Goal: Find specific page/section: Find specific page/section

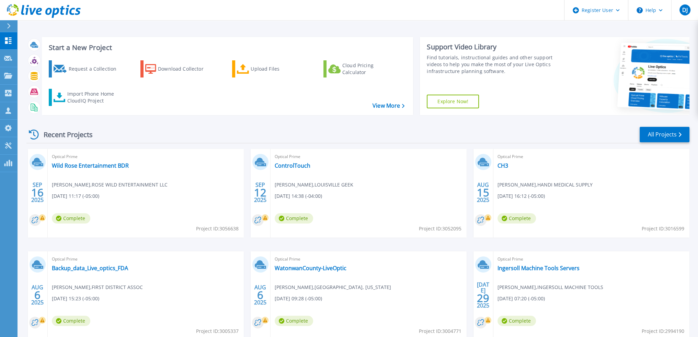
click at [10, 26] on icon at bounding box center [8, 25] width 3 height 5
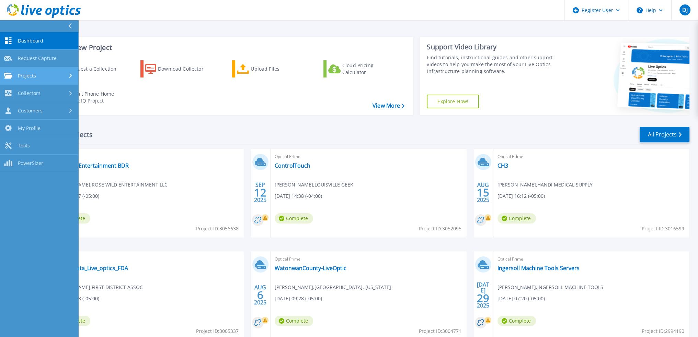
click at [57, 76] on div "Projects" at bounding box center [39, 76] width 70 height 6
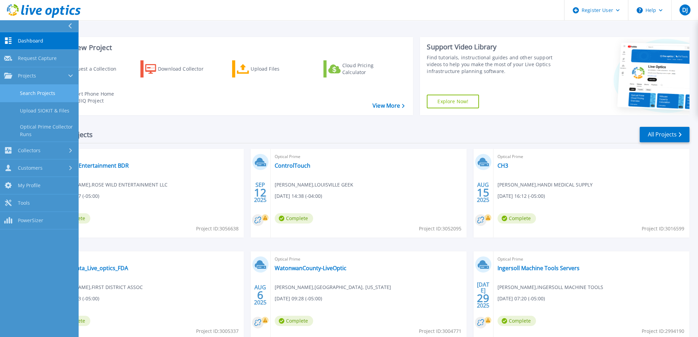
click at [59, 99] on link "Search Projects" at bounding box center [39, 94] width 78 height 18
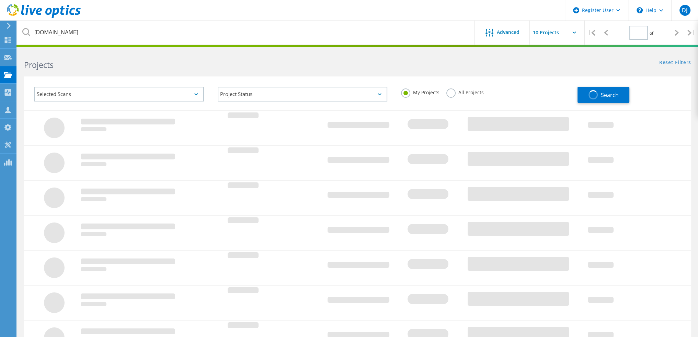
type input "1"
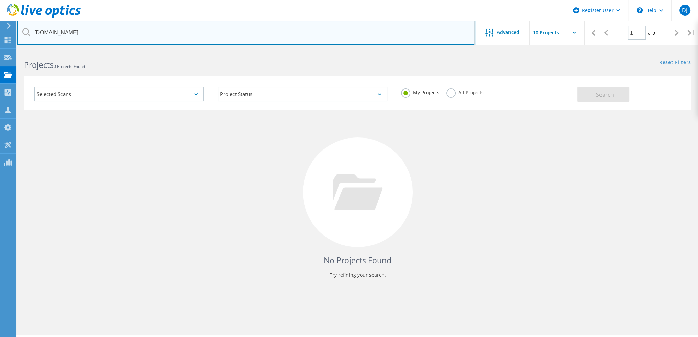
drag, startPoint x: 113, startPoint y: 32, endPoint x: 9, endPoint y: 26, distance: 104.2
click at [9, 50] on div "Register User \n Help Explore Helpful Articles Contact Support DJ Dell User Dak…" at bounding box center [349, 203] width 698 height 306
click at [93, 34] on input "communitybankgalena.com" at bounding box center [246, 33] width 458 height 24
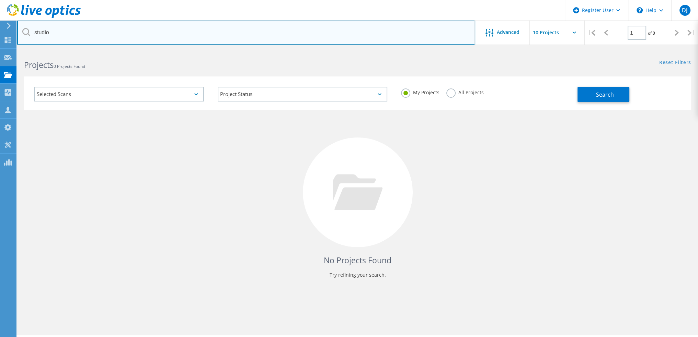
type input "studiogang.com"
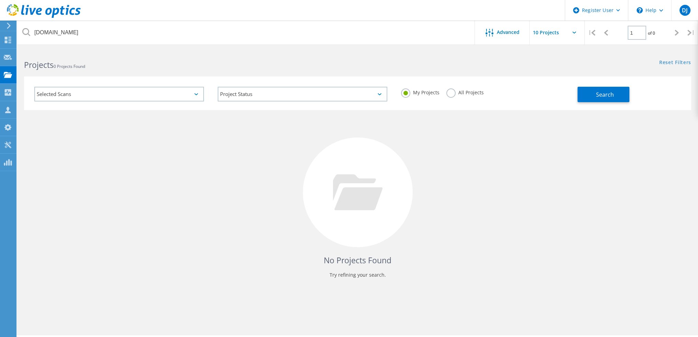
click at [441, 71] on div "Selected Scans Project Status In Progress Complete Published Anonymous Archived…" at bounding box center [357, 89] width 681 height 42
click at [448, 85] on div "My Projects All Projects" at bounding box center [485, 92] width 183 height 25
click at [448, 88] on div "My Projects All Projects" at bounding box center [485, 92] width 183 height 25
click at [448, 89] on label "All Projects" at bounding box center [464, 92] width 37 height 7
click at [0, 0] on input "All Projects" at bounding box center [0, 0] width 0 height 0
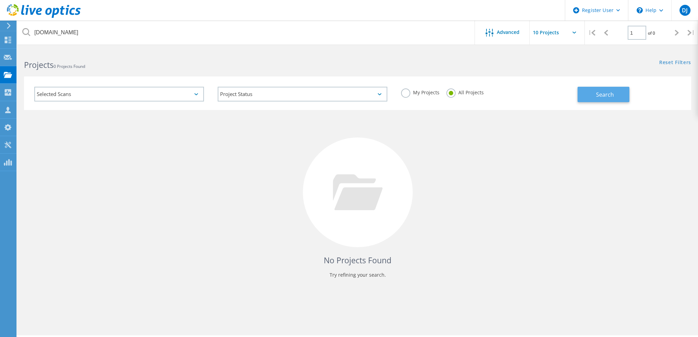
click at [617, 100] on button "Search" at bounding box center [603, 94] width 52 height 15
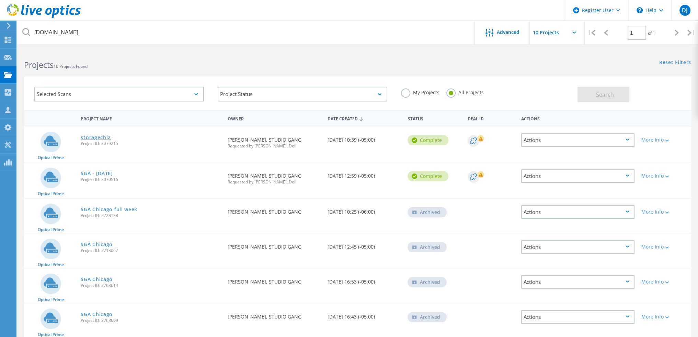
click at [90, 137] on link "storagechi2" at bounding box center [96, 137] width 30 height 5
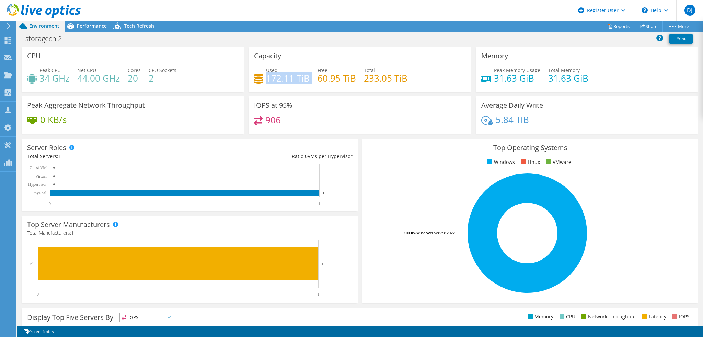
drag, startPoint x: 307, startPoint y: 80, endPoint x: 265, endPoint y: 79, distance: 42.2
click at [265, 79] on div "Used 172.11 TiB Free 60.95 TiB Total 233.05 TiB" at bounding box center [360, 78] width 212 height 22
